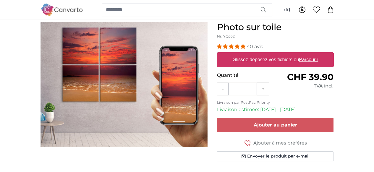
scroll to position [19, 0]
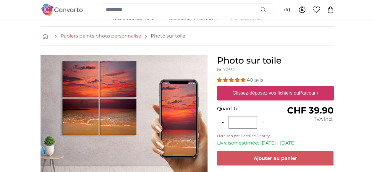
click at [87, 35] on link "Papiers peints photo personnalisé" at bounding box center [101, 35] width 81 height 7
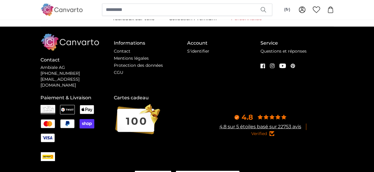
scroll to position [0, 0]
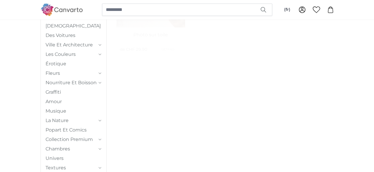
scroll to position [89, 0]
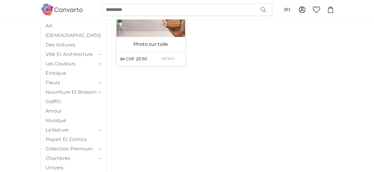
click at [151, 66] on link "Détails" at bounding box center [168, 59] width 34 height 14
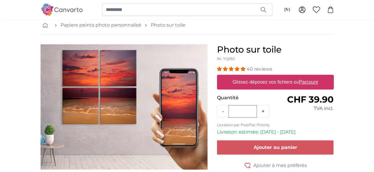
scroll to position [32, 0]
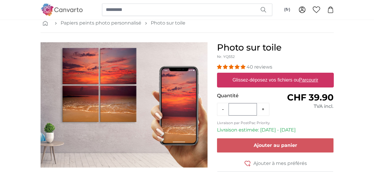
click at [292, 83] on label "Glissez-déposez vos fichiers ou Parcourir" at bounding box center [275, 80] width 90 height 12
click at [292, 74] on input "Glissez-déposez vos fichiers ou Parcourir" at bounding box center [275, 74] width 117 height 2
click at [296, 81] on label "Glissez-déposez vos fichiers ou Parcourir" at bounding box center [275, 80] width 90 height 12
click at [296, 74] on input "Glissez-déposez vos fichiers ou Parcourir" at bounding box center [275, 74] width 117 height 2
